Goal: Navigation & Orientation: Find specific page/section

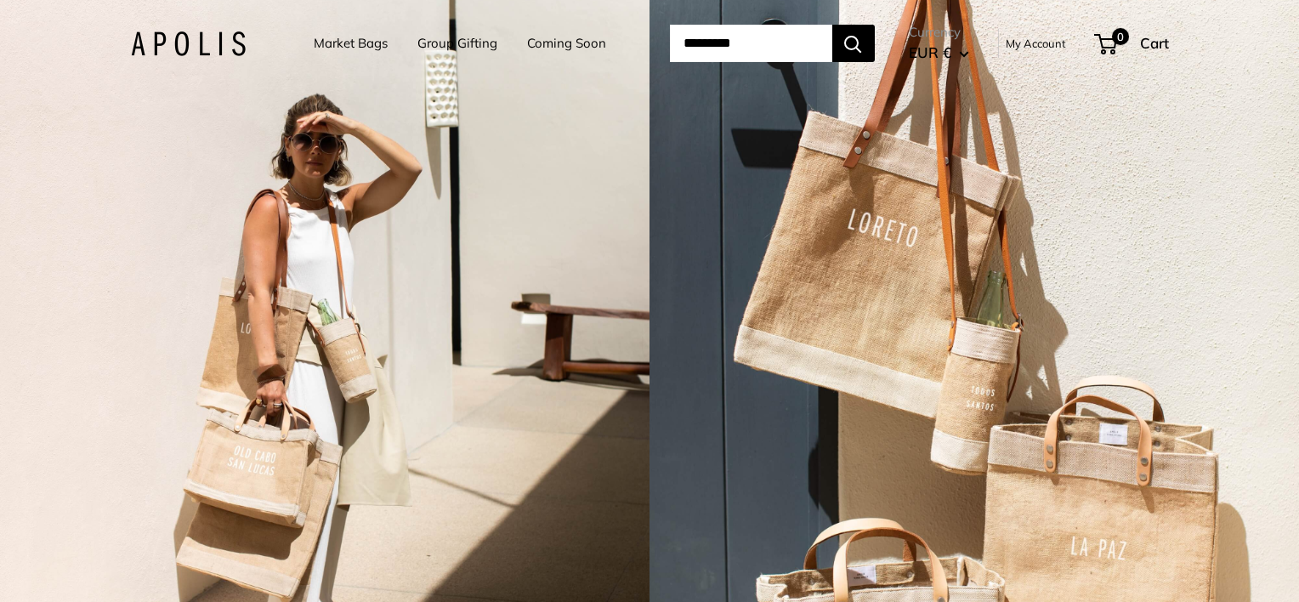
click at [361, 51] on link "Market Bags" at bounding box center [351, 43] width 74 height 24
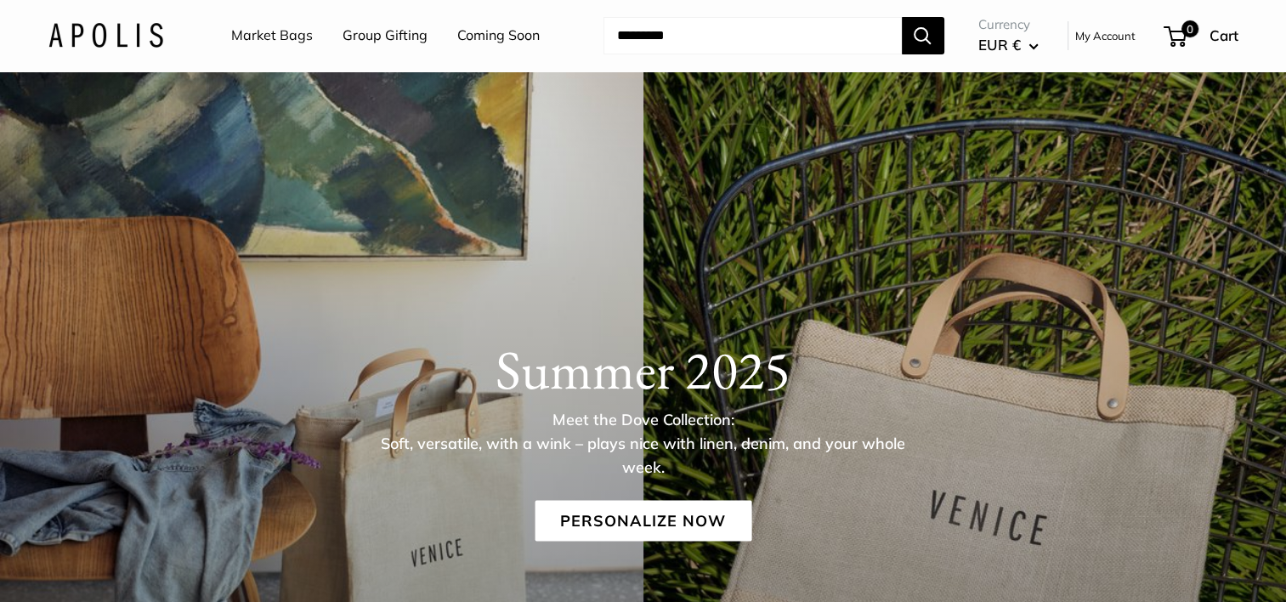
click at [115, 39] on img at bounding box center [105, 35] width 115 height 25
